Goal: Find specific page/section

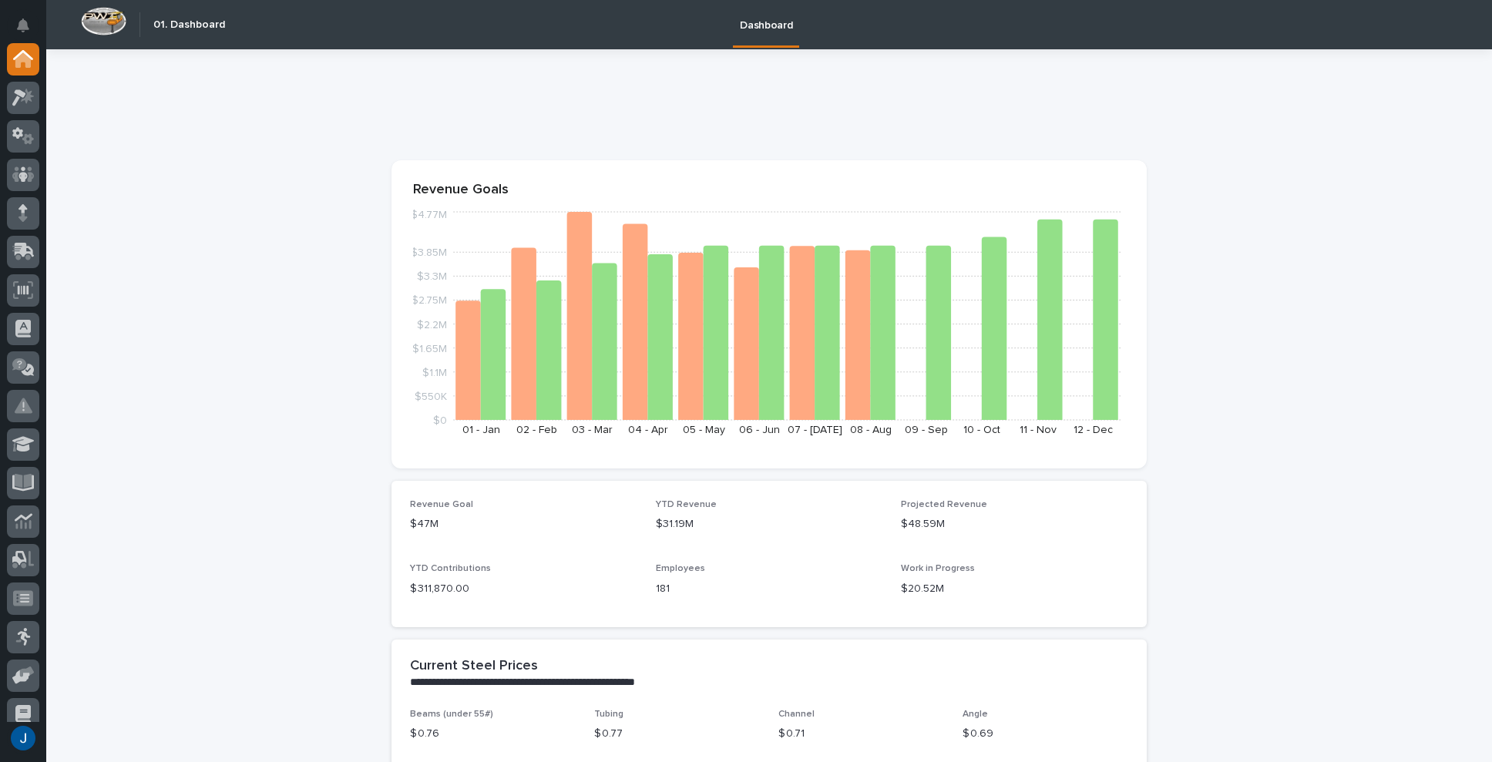
click at [108, 21] on img at bounding box center [103, 21] width 45 height 29
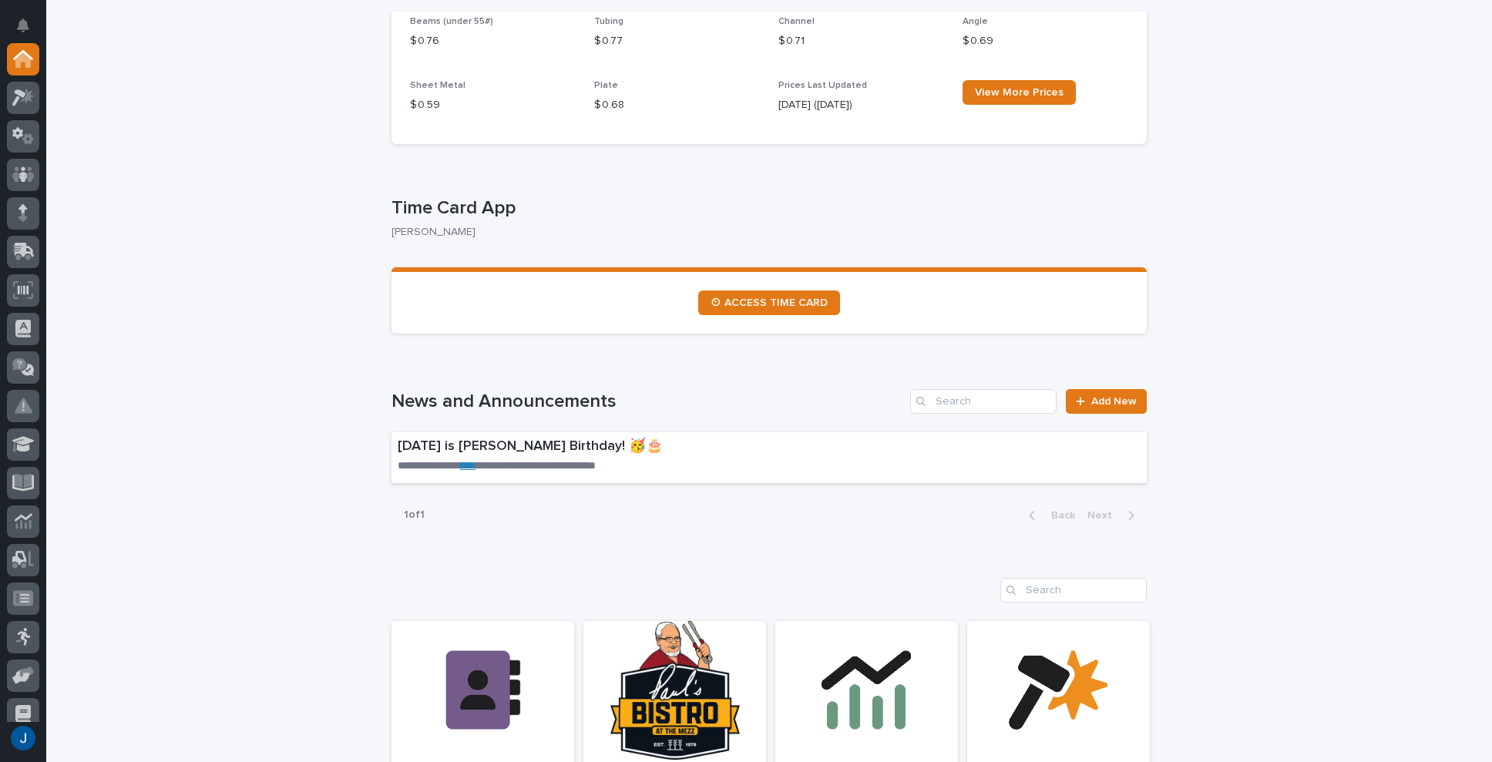
scroll to position [694, 0]
click at [473, 463] on link "****" at bounding box center [467, 464] width 15 height 11
